Goal: Task Accomplishment & Management: Use online tool/utility

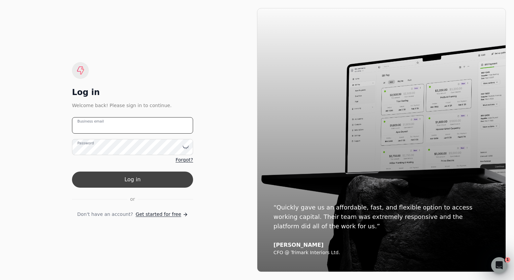
type email "[EMAIL_ADDRESS][DOMAIN_NAME]"
click at [138, 178] on button "Log in" at bounding box center [132, 180] width 121 height 16
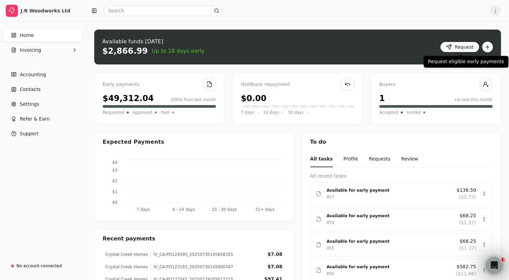
click at [461, 51] on button "Request" at bounding box center [459, 47] width 39 height 11
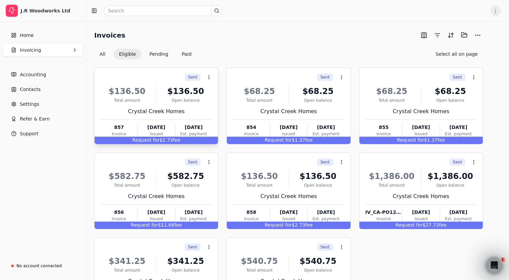
click at [141, 77] on div "Sent Context Menu Button" at bounding box center [155, 77] width 113 height 11
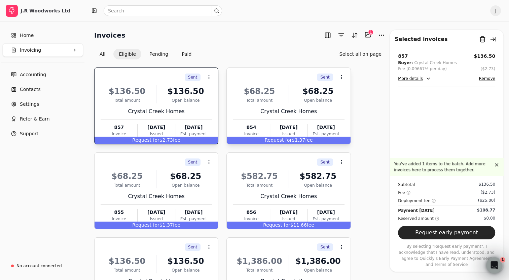
click at [250, 89] on div "$68.25" at bounding box center [259, 91] width 53 height 12
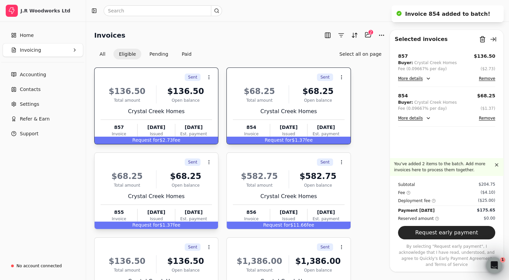
click at [140, 162] on div "Sent Context Menu Button" at bounding box center [155, 162] width 113 height 11
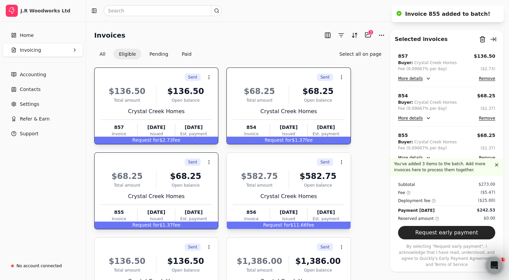
click at [250, 159] on div "Sent Context Menu Button" at bounding box center [287, 162] width 113 height 11
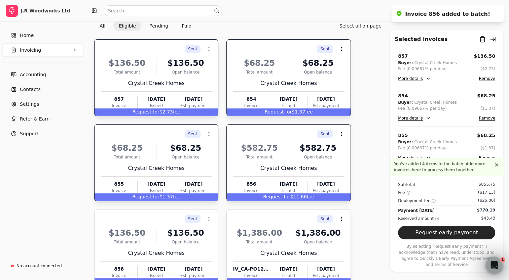
scroll to position [101, 0]
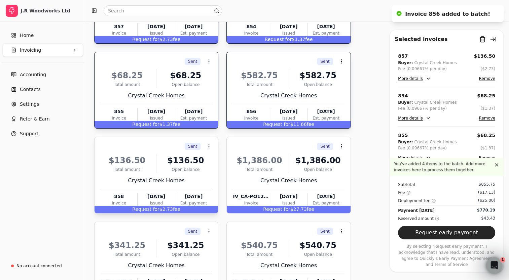
click at [133, 146] on div "Sent Context Menu Button" at bounding box center [155, 146] width 113 height 11
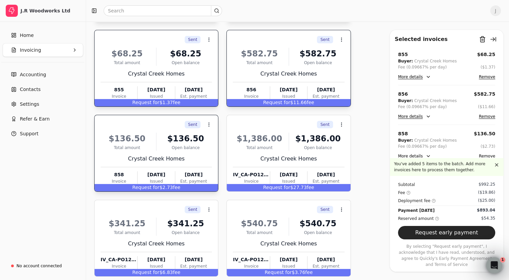
scroll to position [134, 0]
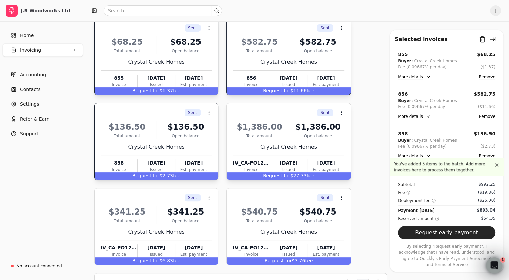
click at [258, 114] on div "Sent Context Menu Button" at bounding box center [287, 112] width 113 height 11
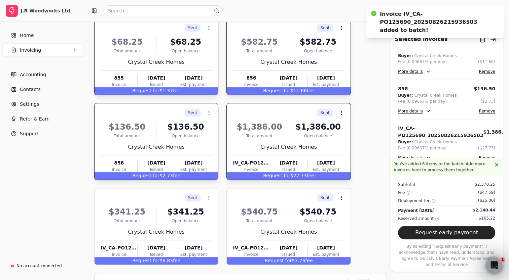
scroll to position [128, 0]
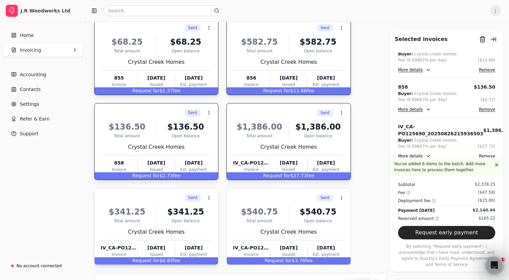
click at [138, 198] on div "Sent Context Menu Button" at bounding box center [155, 197] width 113 height 11
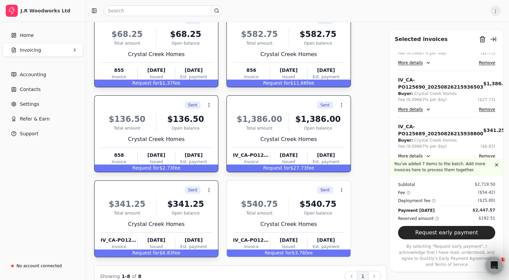
scroll to position [156, 0]
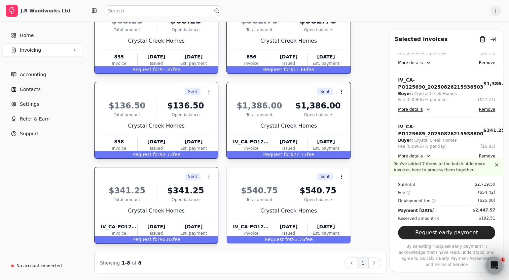
click at [483, 156] on button "Remove" at bounding box center [486, 156] width 16 height 8
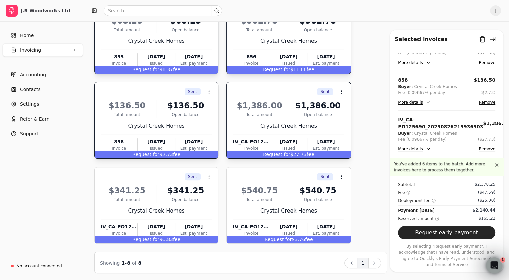
scroll to position [128, 0]
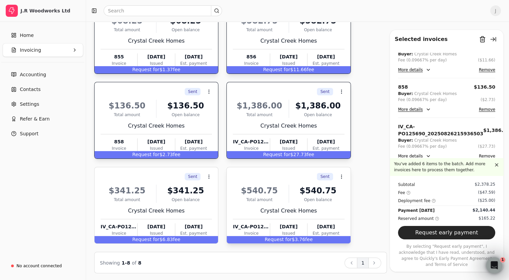
click at [240, 177] on div "Sent Context Menu Button" at bounding box center [287, 176] width 113 height 11
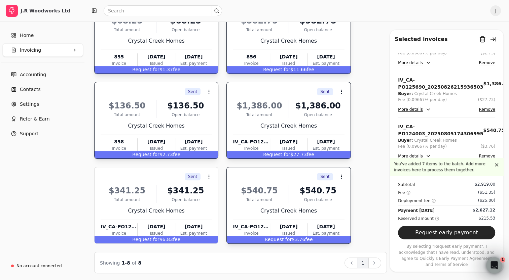
click at [482, 155] on button "Remove" at bounding box center [486, 156] width 16 height 8
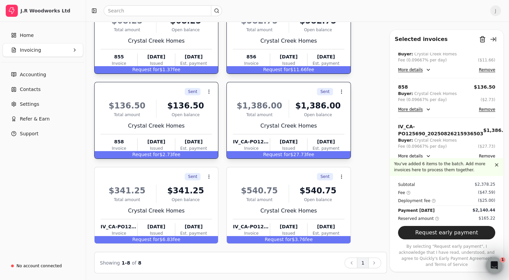
scroll to position [122, 0]
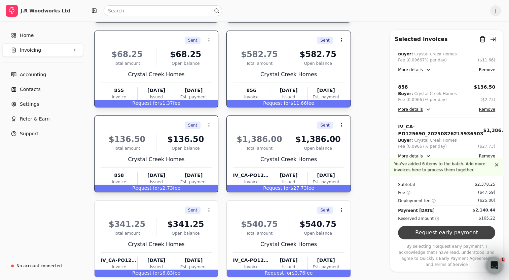
click at [439, 237] on button "Request early payment" at bounding box center [446, 232] width 97 height 13
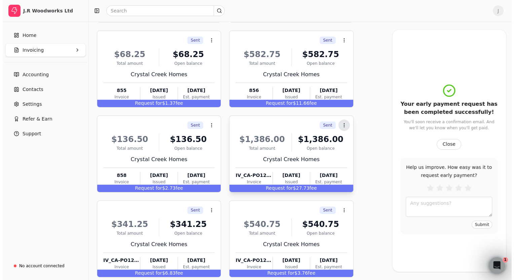
scroll to position [0, 0]
